Goal: Communication & Community: Share content

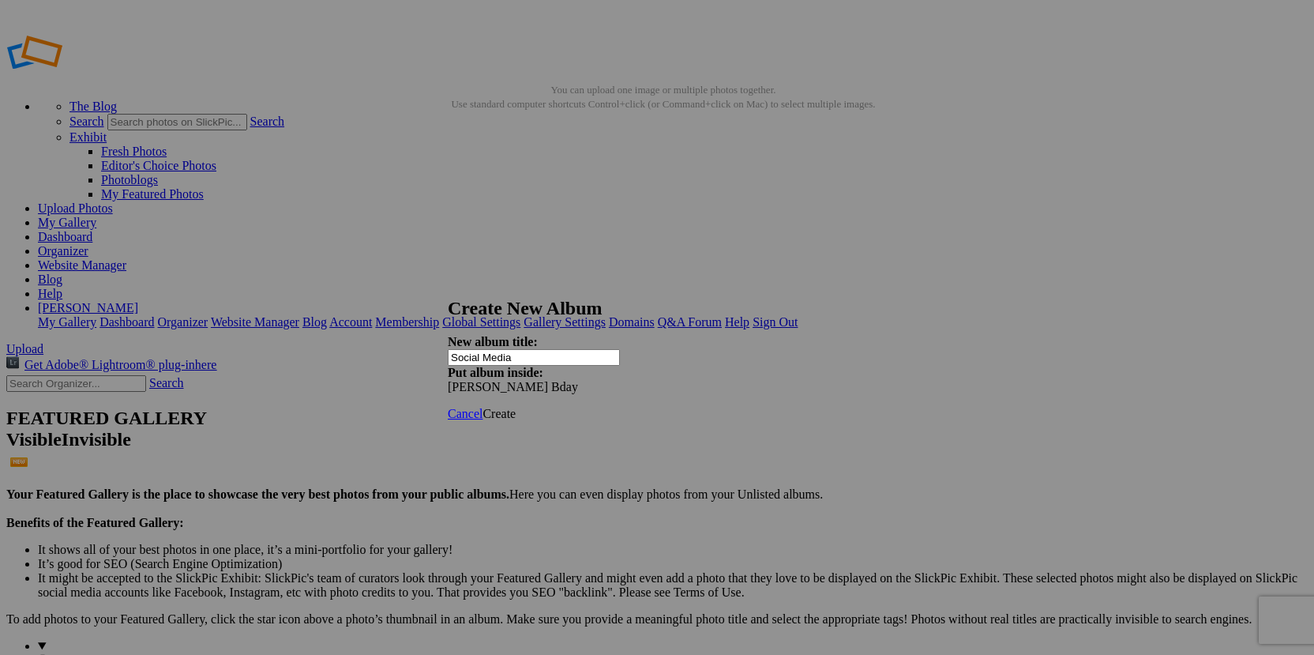
type input "Social Media"
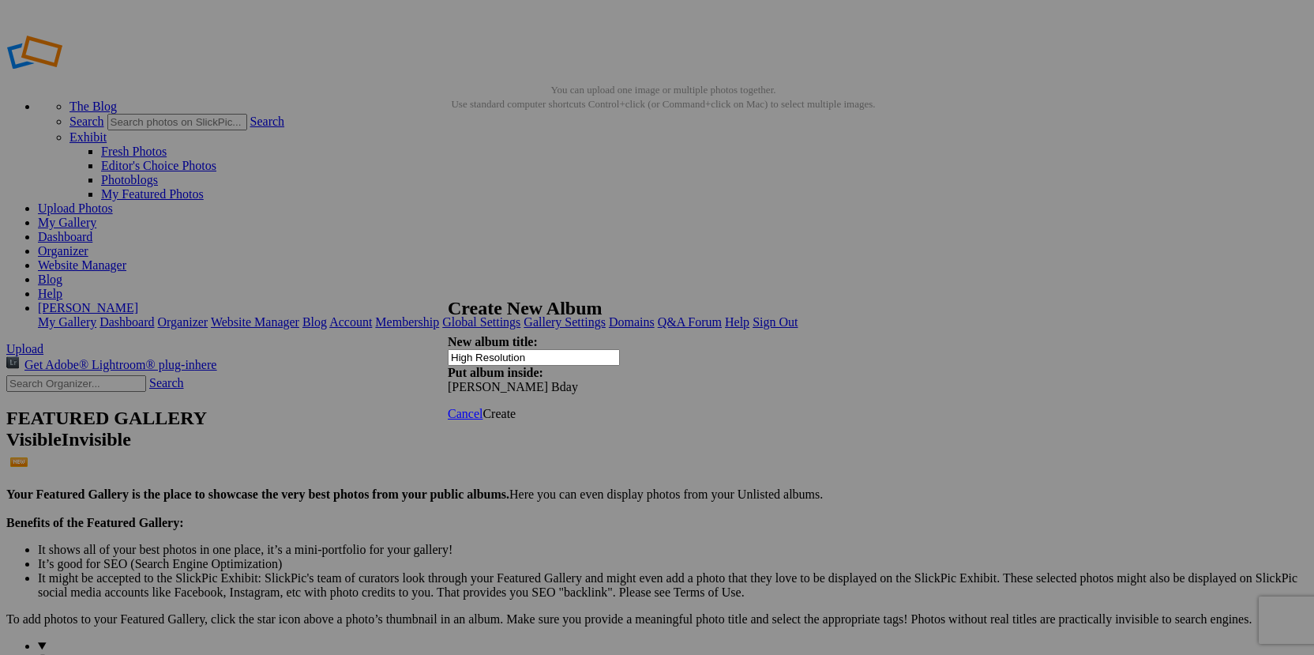
type input "High Resolution"
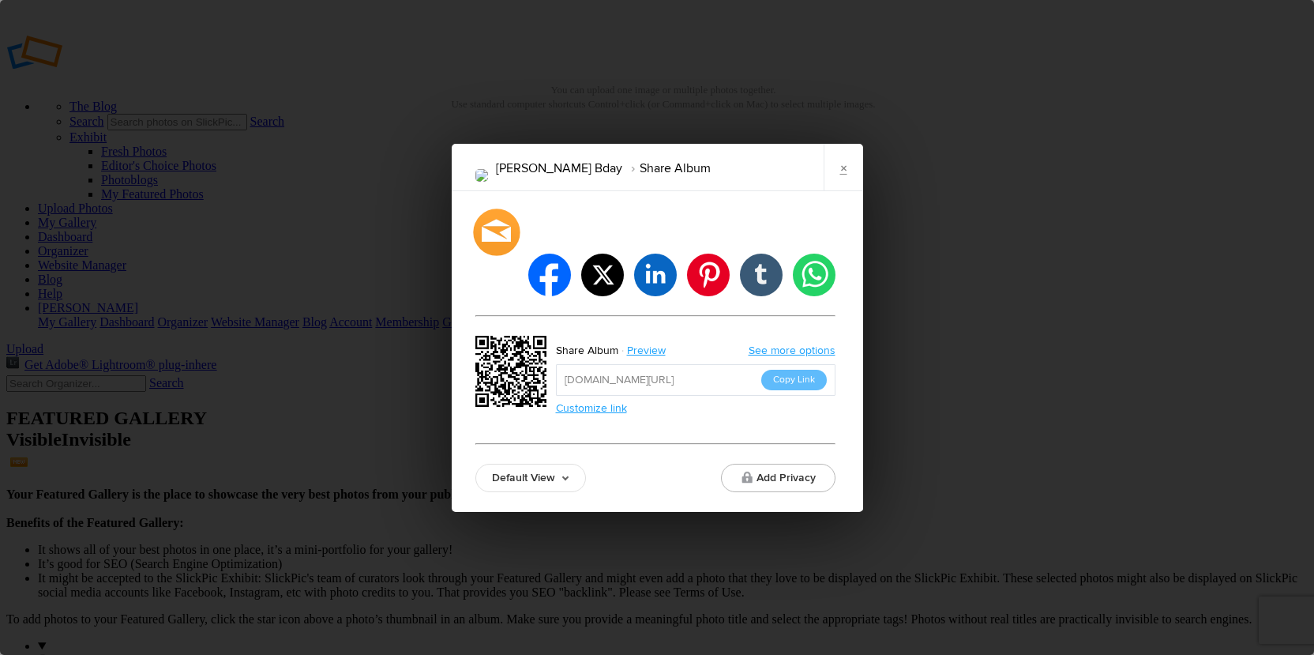
click at [509, 255] on div at bounding box center [496, 231] width 47 height 47
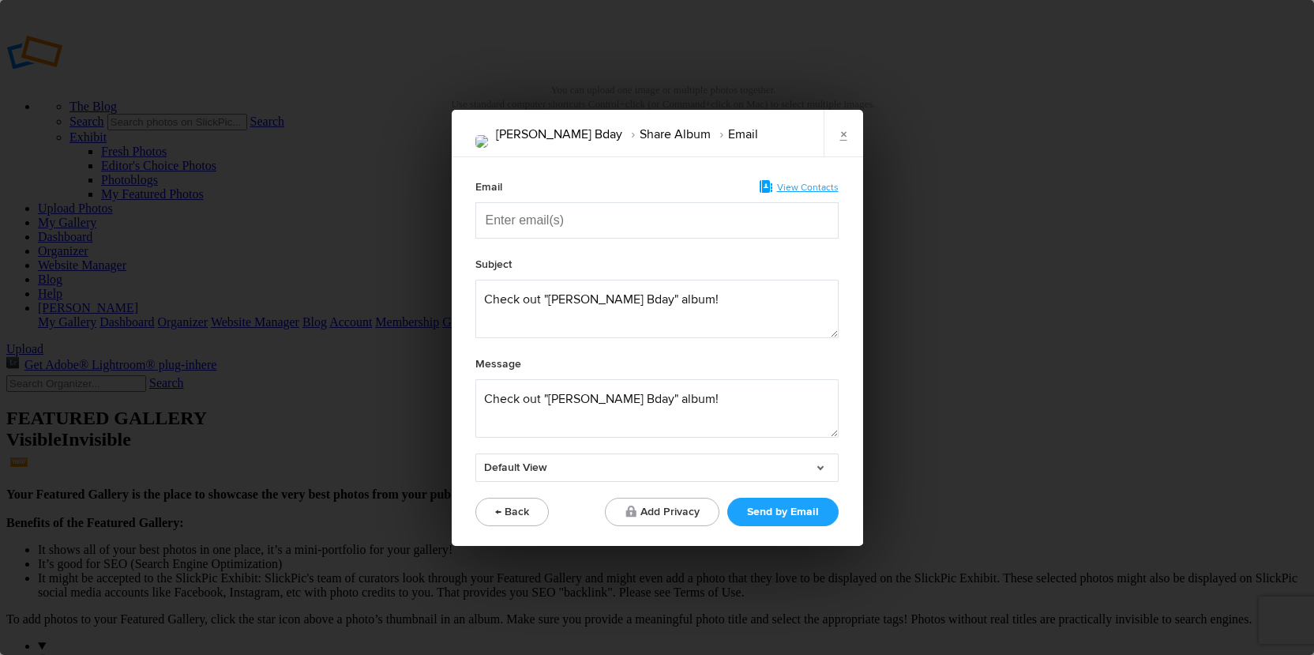
click at [540, 211] on input "Enter email(s)" at bounding box center [565, 220] width 158 height 35
paste input "Enter email(s)"
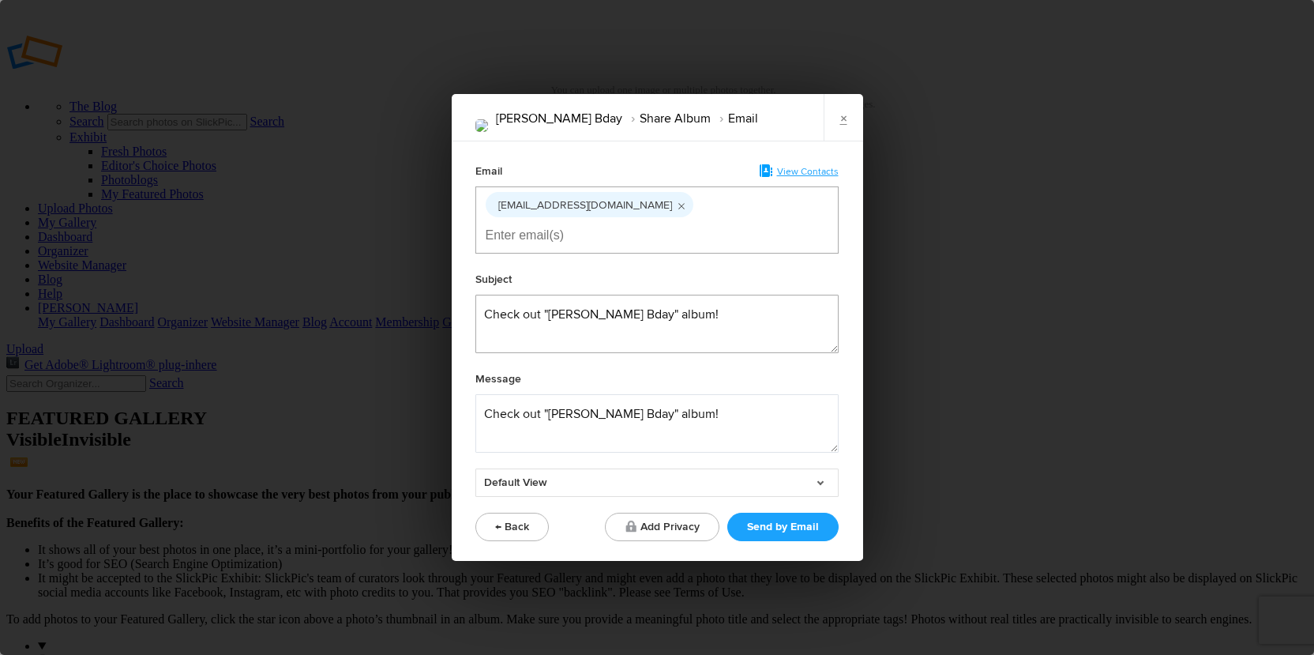
click at [502, 304] on textarea at bounding box center [656, 324] width 363 height 58
drag, startPoint x: 636, startPoint y: 296, endPoint x: 580, endPoint y: 291, distance: 57.1
click at [580, 295] on textarea at bounding box center [656, 324] width 363 height 58
type textarea "Check out your album!"
drag, startPoint x: 727, startPoint y: 402, endPoint x: 509, endPoint y: 371, distance: 220.1
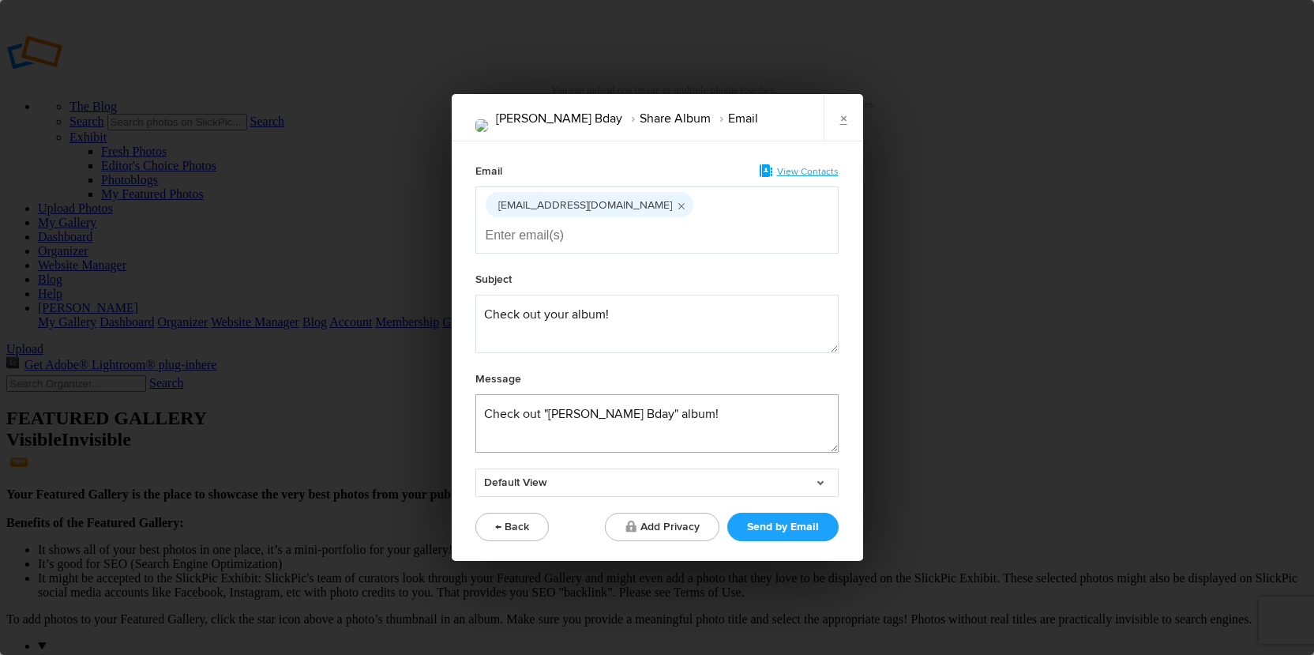
click at [509, 371] on div "Message" at bounding box center [656, 411] width 363 height 84
paste textarea "Hi!  Your gallery is ready to be viewed. There are 2 galleries. One has images …"
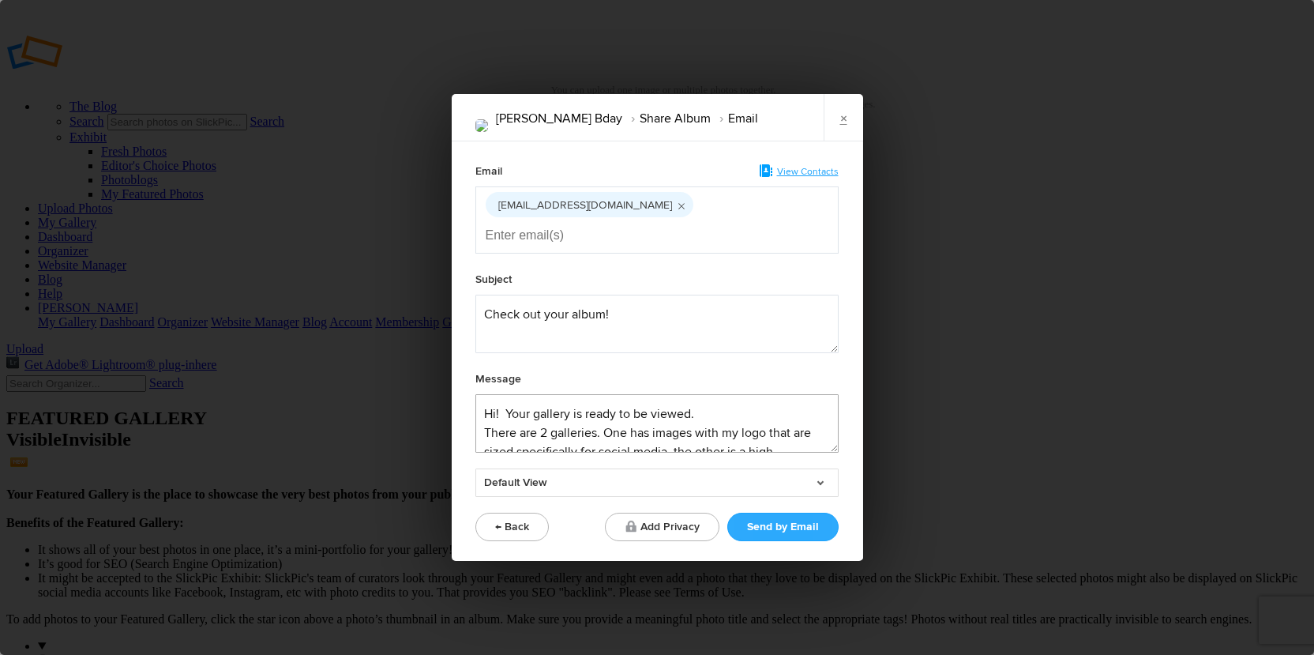
type textarea "Hi!  Your gallery is ready to be viewed. There are 2 galleries. One has images …"
click at [771, 512] on button "Send by Email" at bounding box center [782, 526] width 111 height 28
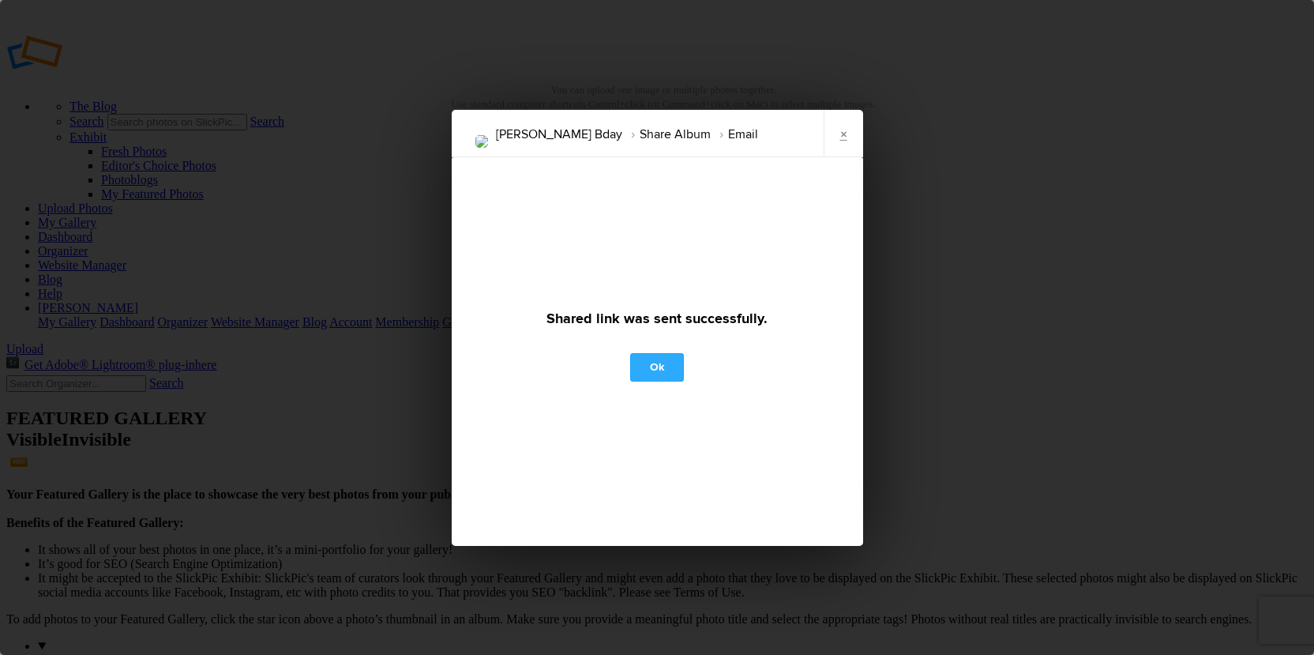
click at [656, 369] on link "Ok" at bounding box center [657, 367] width 54 height 28
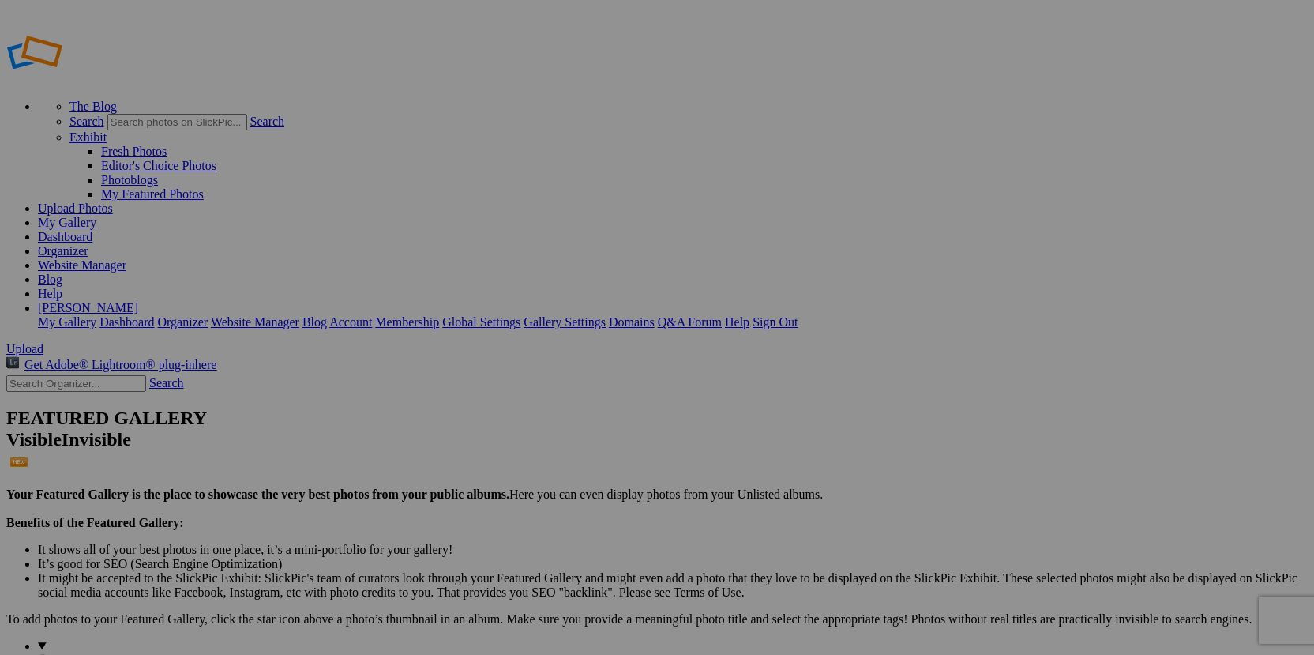
type input "High Resolution"
